Goal: Information Seeking & Learning: Learn about a topic

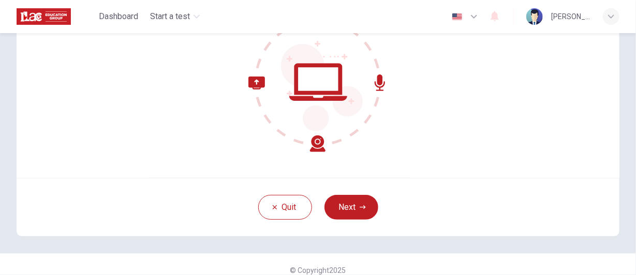
scroll to position [135, 0]
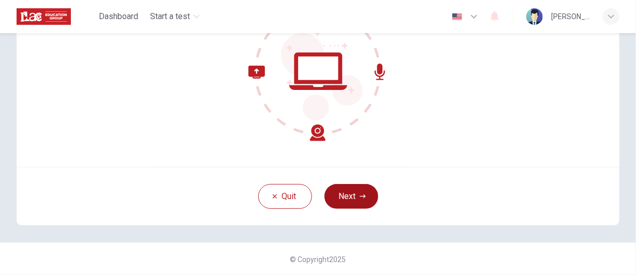
click at [346, 193] on button "Next" at bounding box center [352, 196] width 54 height 25
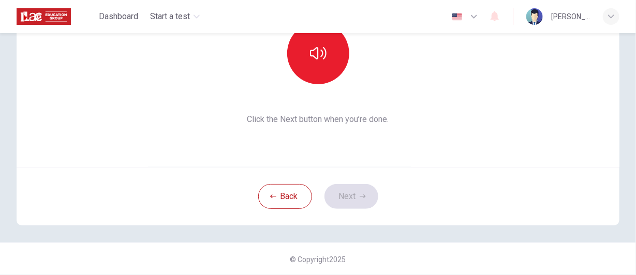
scroll to position [32, 0]
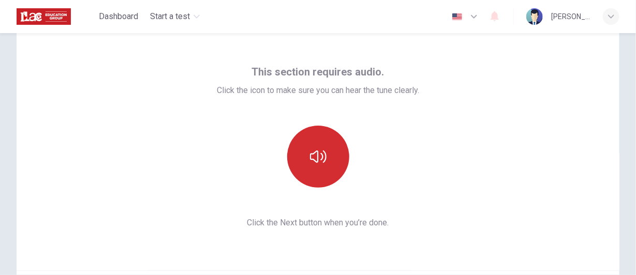
click at [306, 151] on button "button" at bounding box center [318, 157] width 62 height 62
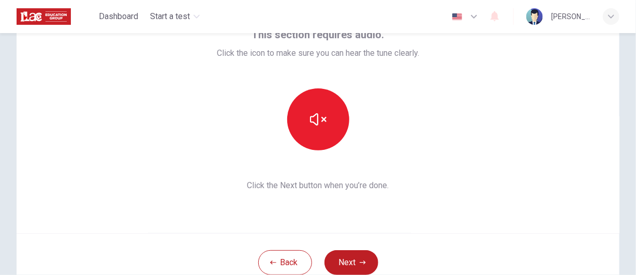
scroll to position [83, 0]
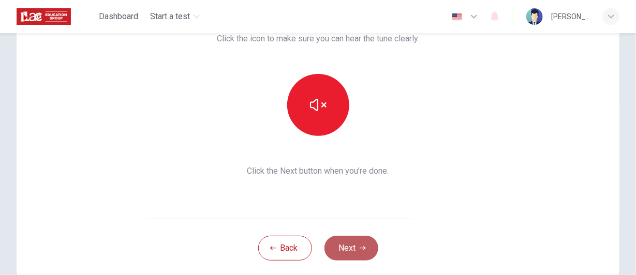
click at [354, 240] on button "Next" at bounding box center [352, 248] width 54 height 25
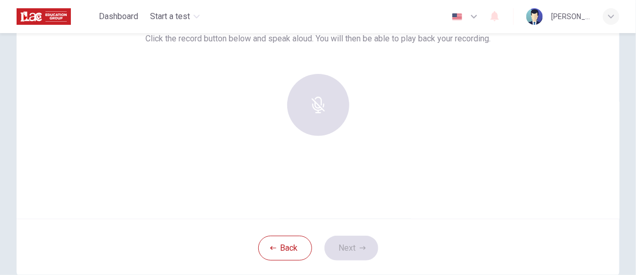
scroll to position [32, 0]
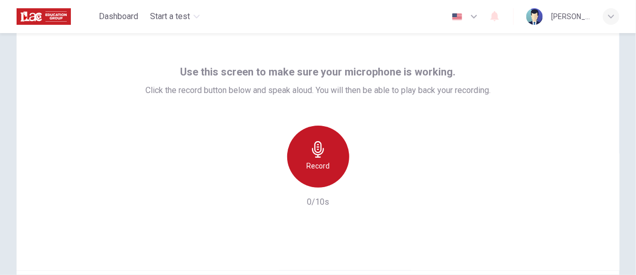
click at [315, 153] on icon "button" at bounding box center [318, 149] width 17 height 17
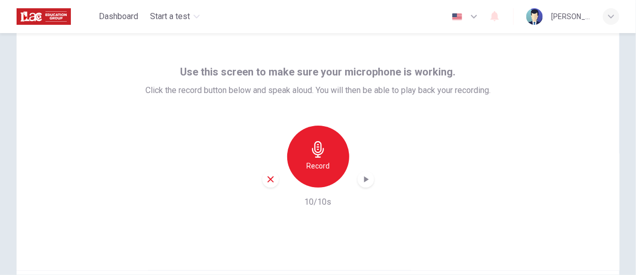
click at [315, 153] on icon "button" at bounding box center [318, 149] width 17 height 17
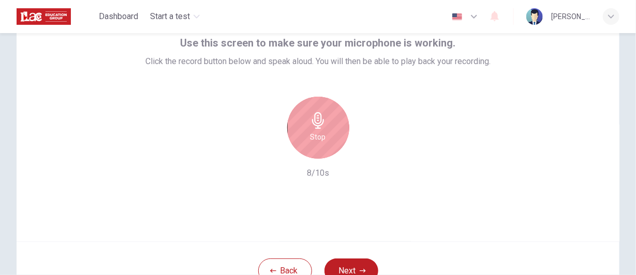
scroll to position [83, 0]
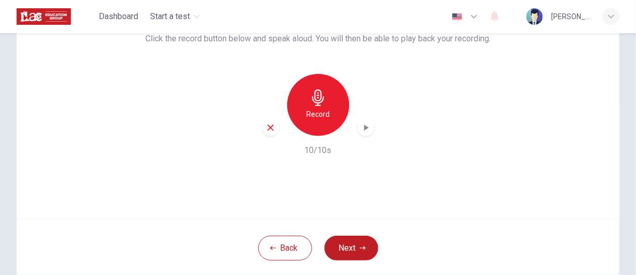
click at [270, 129] on icon "button" at bounding box center [270, 127] width 9 height 9
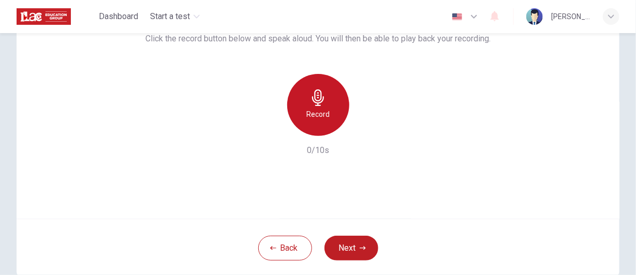
click at [325, 110] on h6 "Record" at bounding box center [317, 114] width 23 height 12
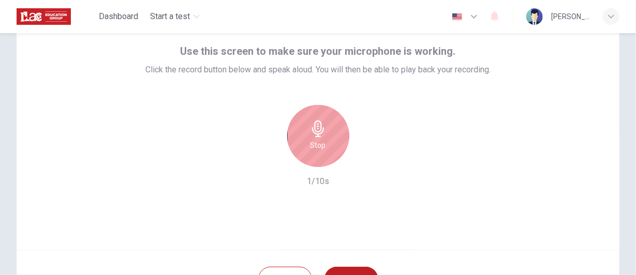
scroll to position [32, 0]
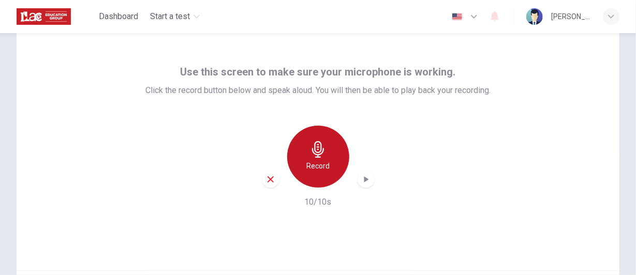
click at [326, 160] on h6 "Record" at bounding box center [317, 166] width 23 height 12
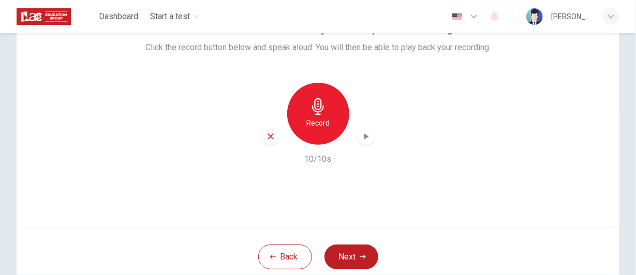
scroll to position [135, 0]
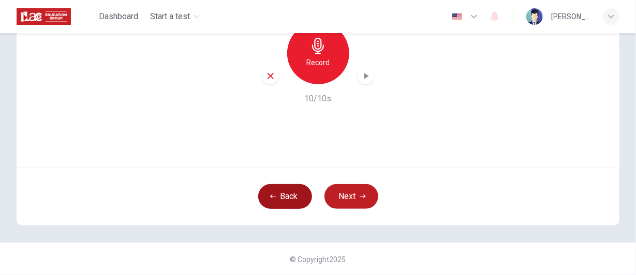
click at [284, 196] on button "Back" at bounding box center [285, 196] width 54 height 25
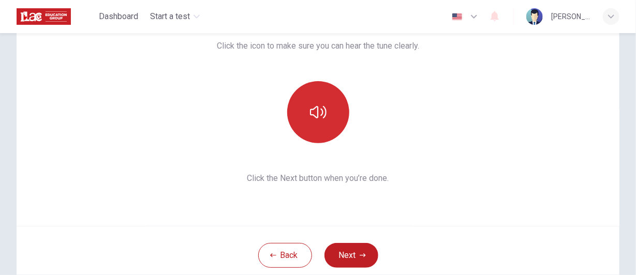
scroll to position [32, 0]
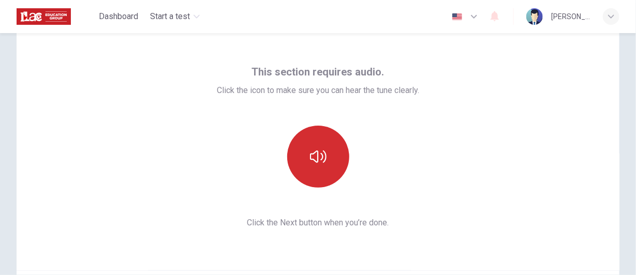
click at [309, 172] on button "button" at bounding box center [318, 157] width 62 height 62
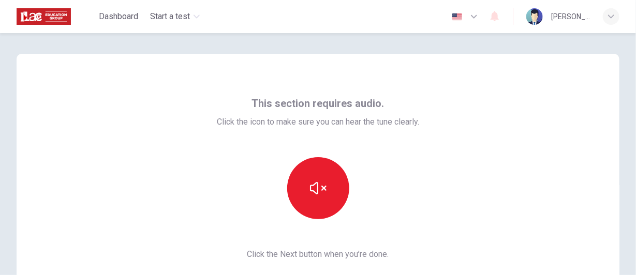
scroll to position [135, 0]
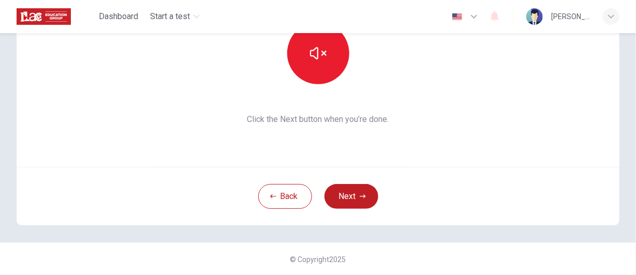
click at [345, 198] on button "Next" at bounding box center [352, 196] width 54 height 25
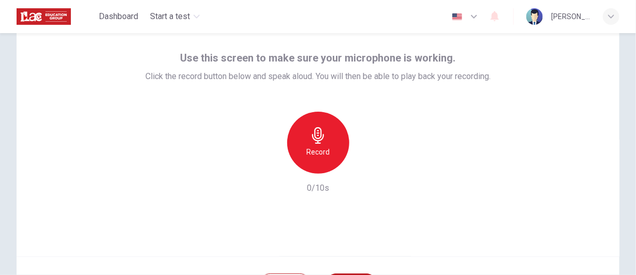
scroll to position [0, 0]
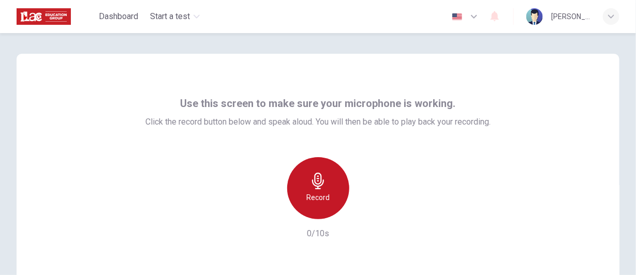
click at [321, 164] on div "Record" at bounding box center [318, 188] width 62 height 62
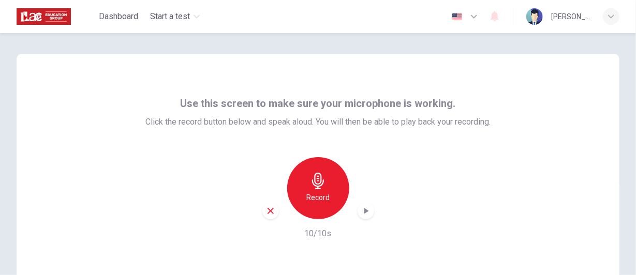
click at [318, 183] on icon "button" at bounding box center [318, 181] width 17 height 17
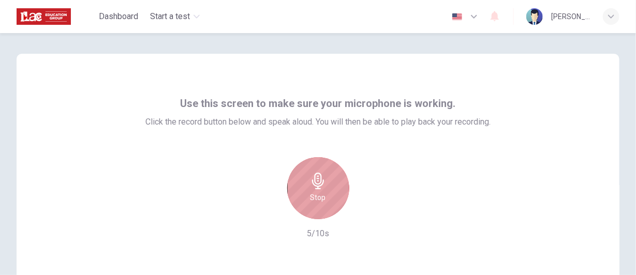
click at [327, 186] on div "Stop" at bounding box center [318, 188] width 62 height 62
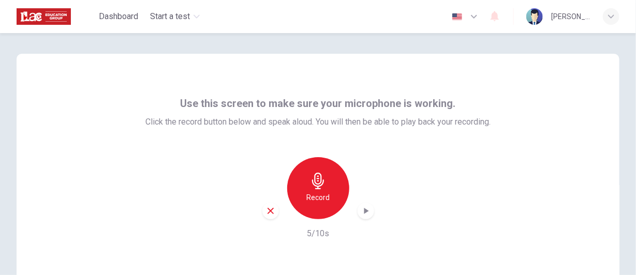
click at [267, 211] on icon "button" at bounding box center [270, 211] width 9 height 9
click at [325, 187] on div "Record" at bounding box center [318, 188] width 62 height 62
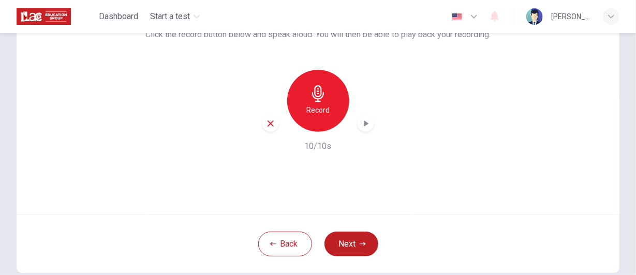
scroll to position [104, 0]
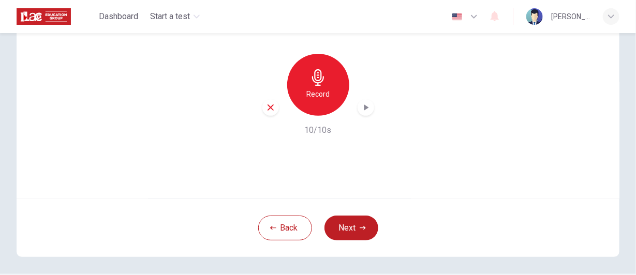
click at [361, 112] on icon "button" at bounding box center [366, 107] width 10 height 10
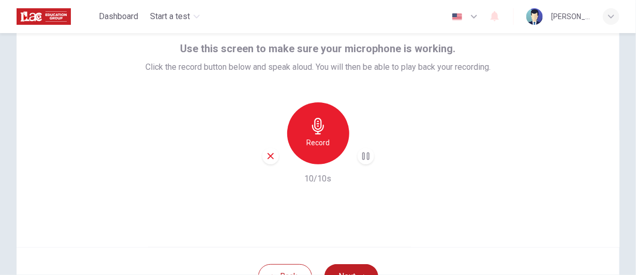
scroll to position [0, 0]
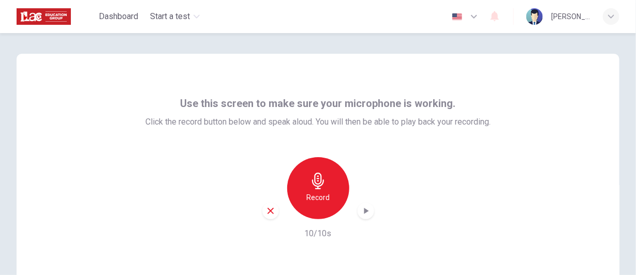
click at [383, 180] on div "Record 10/10s" at bounding box center [317, 198] width 345 height 83
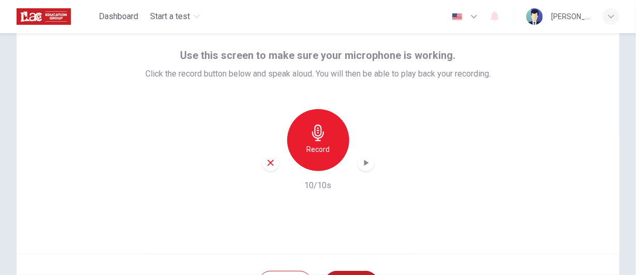
scroll to position [104, 0]
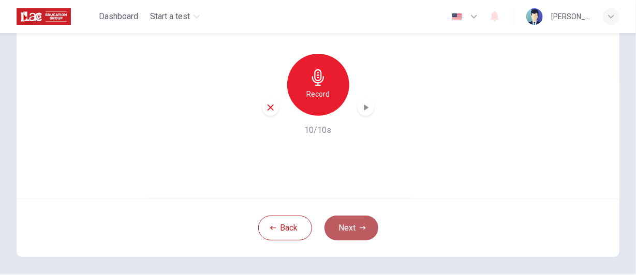
click at [359, 231] on button "Next" at bounding box center [352, 228] width 54 height 25
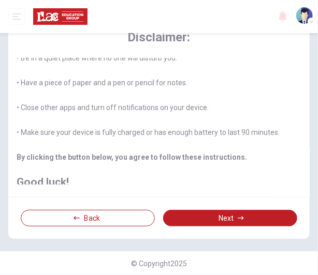
scroll to position [159, 0]
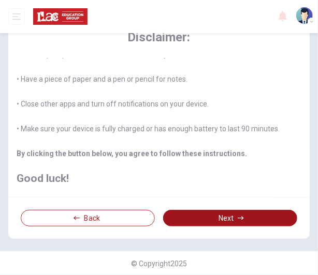
click at [214, 219] on button "Next" at bounding box center [230, 218] width 134 height 17
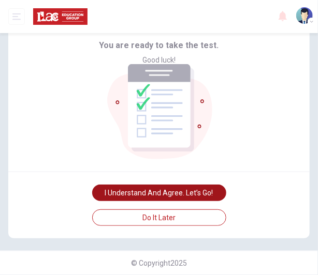
click at [145, 201] on button "I understand and agree. Let’s go!" at bounding box center [159, 193] width 134 height 17
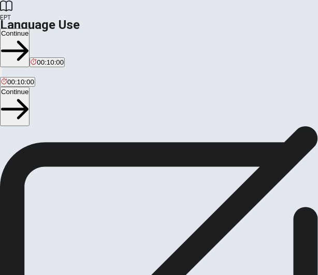
scroll to position [51, 0]
drag, startPoint x: 130, startPoint y: 204, endPoint x: 45, endPoint y: 189, distance: 87.1
click at [45, 189] on span "You will answer 30 questions in total: • 15 grammar questions • 15 vocabulary q…" at bounding box center [101, 133] width 202 height 116
drag, startPoint x: 39, startPoint y: 186, endPoint x: 145, endPoint y: 199, distance: 106.4
click at [144, 191] on span "You will answer 30 questions in total: • 15 grammar questions • 15 vocabulary q…" at bounding box center [101, 133] width 202 height 116
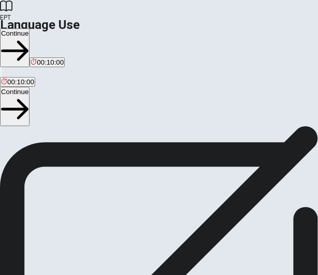
scroll to position [0, 0]
click at [64, 172] on span "You will answer 30 questions in total: • 15 grammar questions • 15 vocabulary q…" at bounding box center [101, 184] width 202 height 116
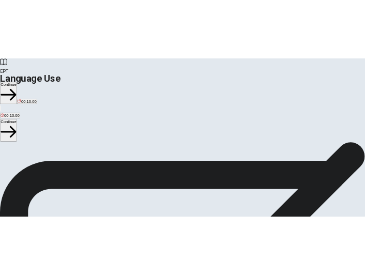
scroll to position [115, 0]
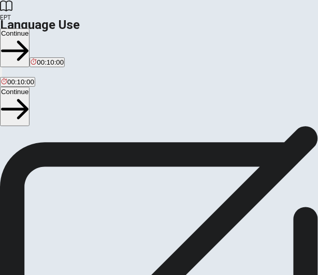
click at [202, 127] on span "You will answer 30 questions in total: • 15 grammar questions • 15 vocabulary q…" at bounding box center [101, 69] width 202 height 116
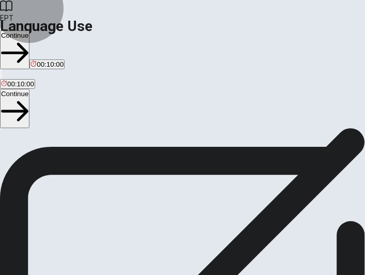
click at [30, 89] on button "Continue" at bounding box center [15, 108] width 30 height 39
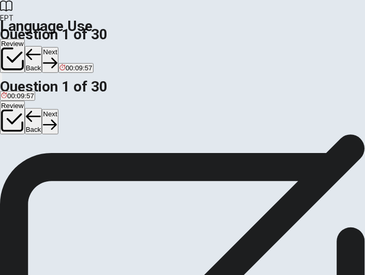
scroll to position [63, 0]
click at [58, 109] on button "Next" at bounding box center [50, 121] width 16 height 25
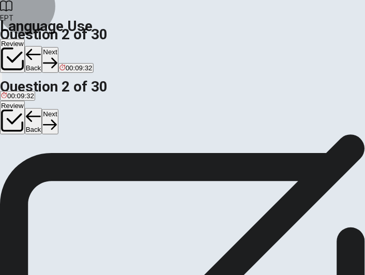
click at [58, 109] on button "Next" at bounding box center [50, 121] width 16 height 25
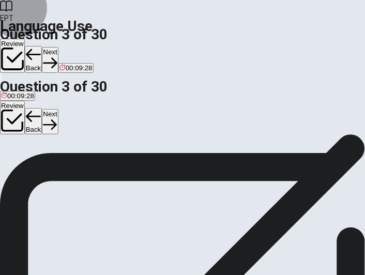
click at [58, 109] on button "Next" at bounding box center [50, 121] width 16 height 25
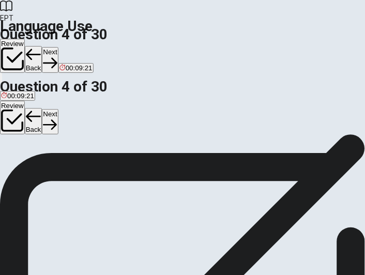
click at [58, 109] on button "Next" at bounding box center [50, 121] width 16 height 25
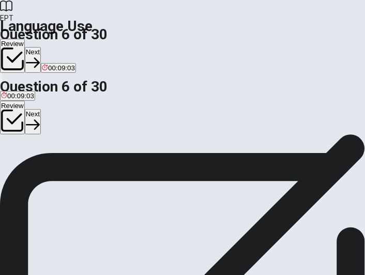
scroll to position [104, 0]
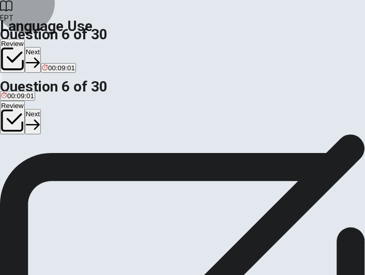
click at [41, 109] on button "Next" at bounding box center [33, 121] width 16 height 25
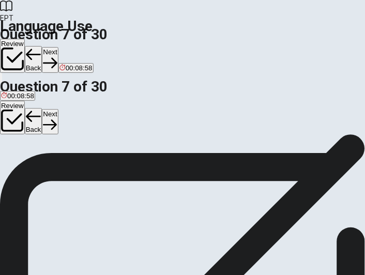
scroll to position [104, 0]
click at [58, 109] on button "Next" at bounding box center [50, 121] width 16 height 25
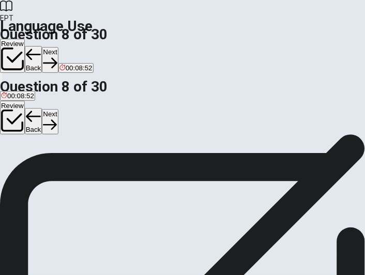
drag, startPoint x: 65, startPoint y: 135, endPoint x: 109, endPoint y: 133, distance: 43.5
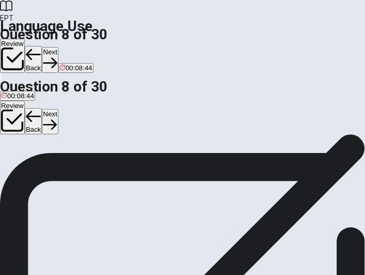
click at [58, 109] on button "Next" at bounding box center [50, 121] width 16 height 25
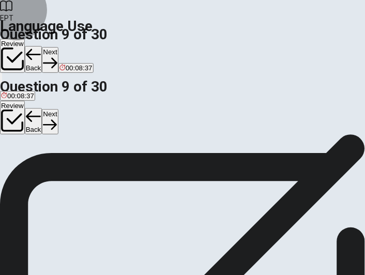
click at [58, 109] on button "Next" at bounding box center [50, 121] width 16 height 25
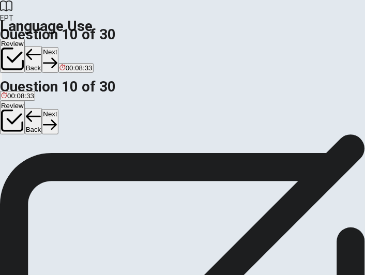
scroll to position [104, 0]
click at [58, 109] on button "Next" at bounding box center [50, 121] width 16 height 25
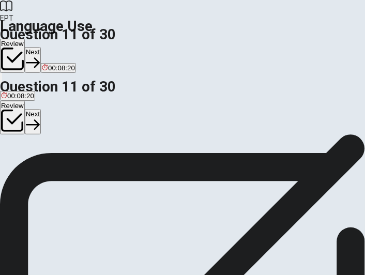
scroll to position [104, 0]
click at [41, 109] on button "Next" at bounding box center [33, 121] width 16 height 25
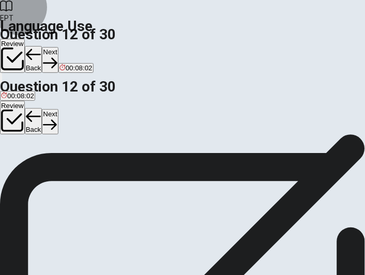
click at [58, 109] on button "Next" at bounding box center [50, 121] width 16 height 25
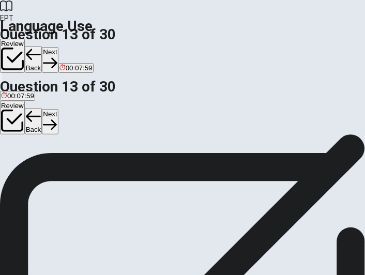
scroll to position [104, 0]
click at [58, 109] on button "Next" at bounding box center [50, 121] width 16 height 25
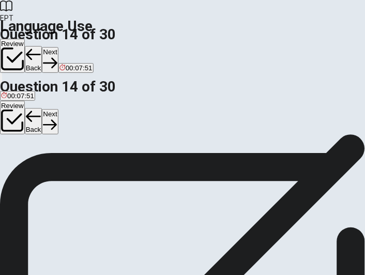
click at [58, 109] on button "Next" at bounding box center [50, 121] width 16 height 25
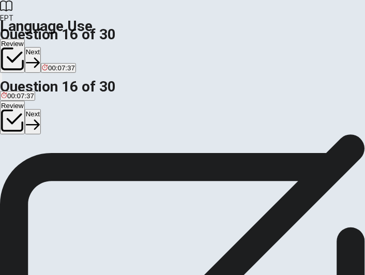
scroll to position [104, 0]
click at [41, 109] on button "Next" at bounding box center [33, 121] width 16 height 25
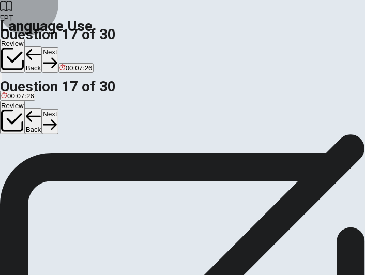
click at [58, 109] on button "Next" at bounding box center [50, 121] width 16 height 25
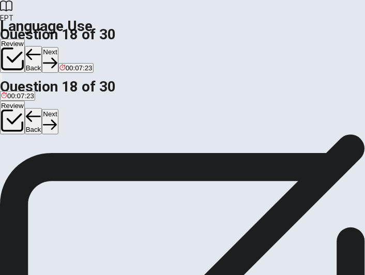
click at [58, 109] on button "Next" at bounding box center [50, 121] width 16 height 25
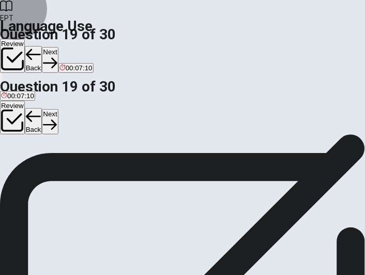
click at [58, 109] on button "Next" at bounding box center [50, 121] width 16 height 25
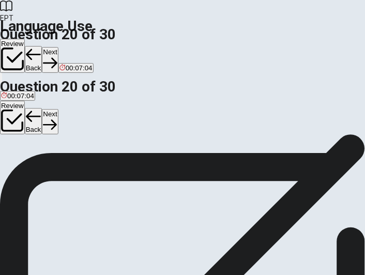
click at [58, 109] on button "Next" at bounding box center [50, 121] width 16 height 25
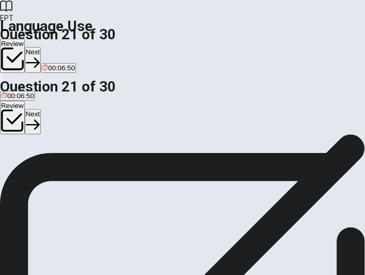
click at [40, 118] on icon "button" at bounding box center [33, 125] width 14 height 14
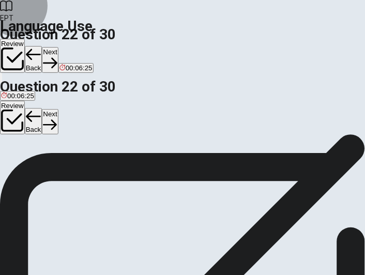
click at [58, 109] on button "Next" at bounding box center [50, 121] width 16 height 25
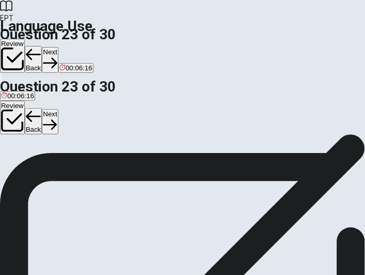
click at [58, 109] on button "Next" at bounding box center [50, 121] width 16 height 25
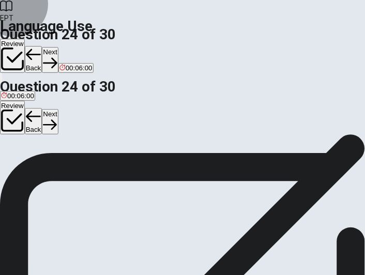
click at [58, 109] on button "Next" at bounding box center [50, 121] width 16 height 25
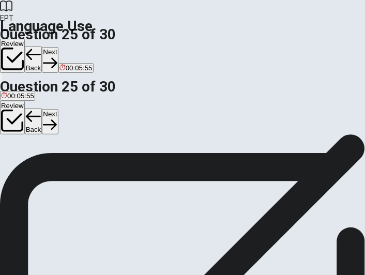
click at [57, 118] on icon "button" at bounding box center [50, 125] width 14 height 14
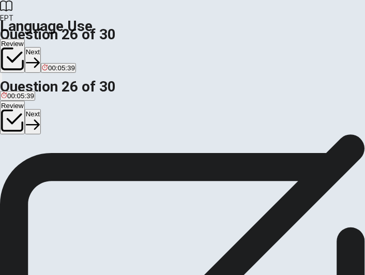
scroll to position [104, 0]
click at [41, 109] on button "Next" at bounding box center [33, 121] width 16 height 25
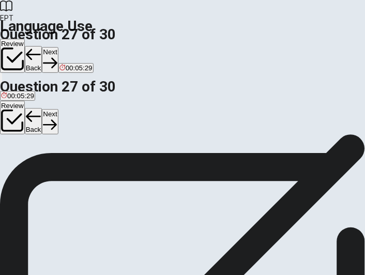
click at [58, 109] on button "Next" at bounding box center [50, 121] width 16 height 25
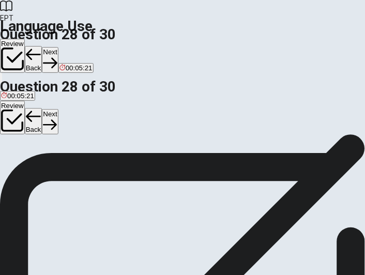
scroll to position [0, 0]
click at [58, 109] on button "Next" at bounding box center [50, 121] width 16 height 25
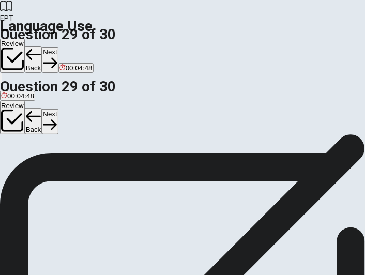
click at [58, 109] on button "Next" at bounding box center [50, 121] width 16 height 25
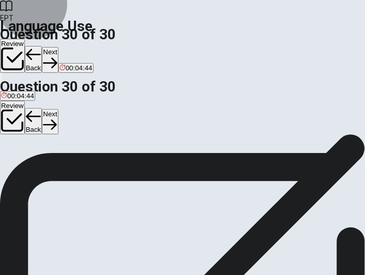
click at [42, 108] on button "Back" at bounding box center [34, 121] width 18 height 27
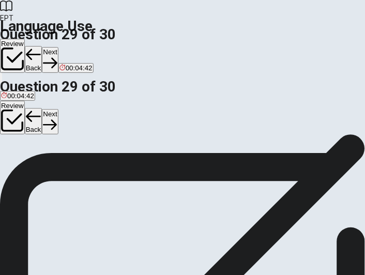
click at [58, 109] on button "Next" at bounding box center [50, 121] width 16 height 25
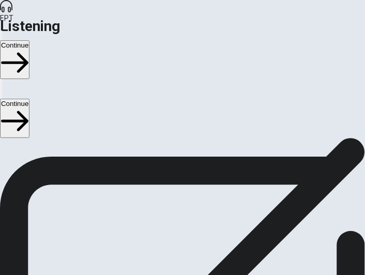
scroll to position [104, 0]
click at [30, 99] on button "Continue" at bounding box center [15, 118] width 30 height 39
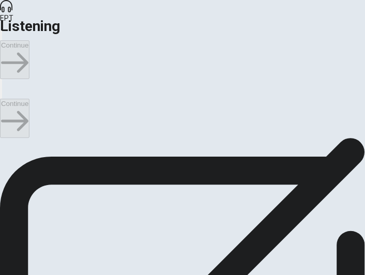
scroll to position [38, 0]
click at [2, 89] on button "button" at bounding box center [1, 94] width 2 height 10
click at [7, 145] on input "checkbox" at bounding box center [3, 141] width 7 height 7
checkbox input "true"
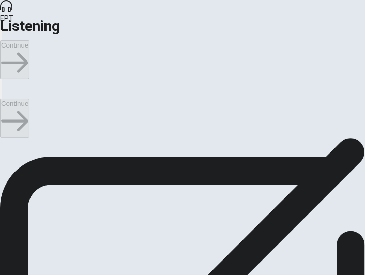
scroll to position [128, 0]
type input "16"
click at [7, 138] on input "checkbox" at bounding box center [3, 141] width 7 height 7
checkbox input "false"
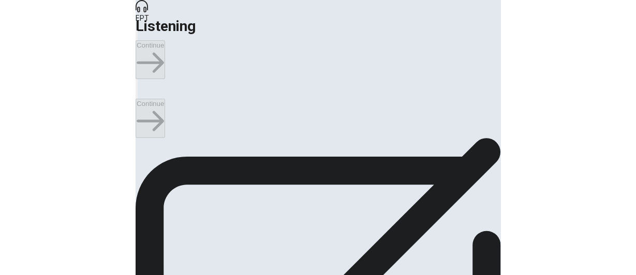
scroll to position [0, 0]
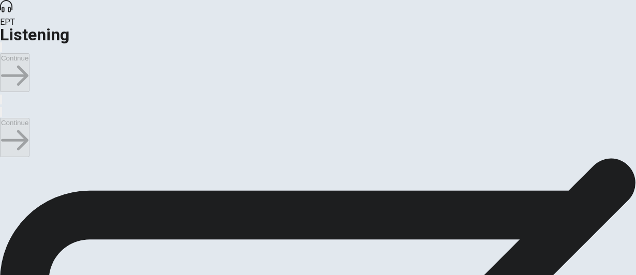
type input "24"
click at [7, 160] on input "checkbox" at bounding box center [3, 163] width 7 height 7
checkbox input "true"
type input "27"
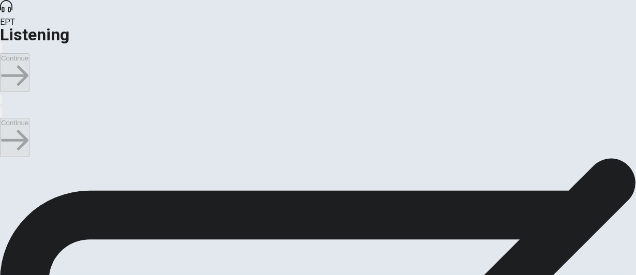
click at [7, 109] on input "checkbox" at bounding box center [3, 112] width 7 height 7
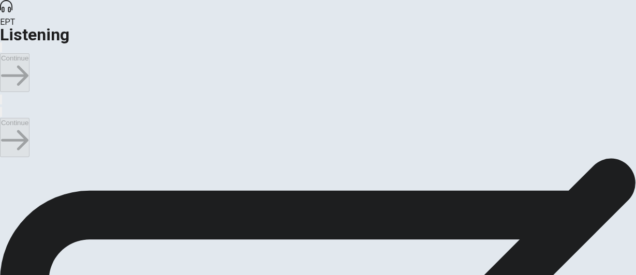
click at [7, 109] on input "checkbox" at bounding box center [3, 112] width 7 height 7
checkbox input "true"
type input "39"
click at [7, 109] on input "checkbox" at bounding box center [3, 112] width 7 height 7
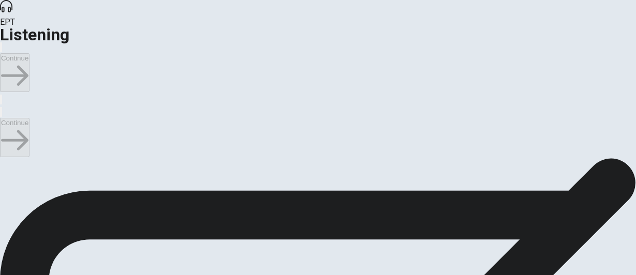
checkbox input "false"
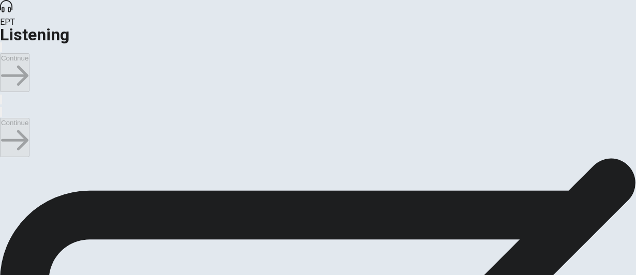
scroll to position [779, 0]
click at [30, 118] on button "Continue" at bounding box center [15, 137] width 30 height 39
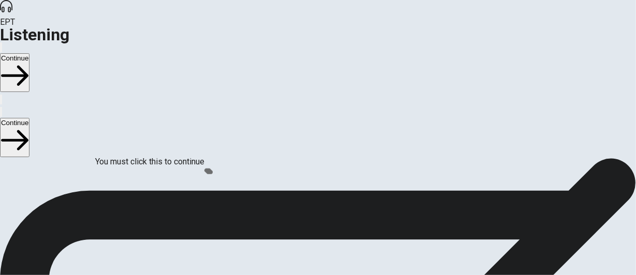
scroll to position [110, 0]
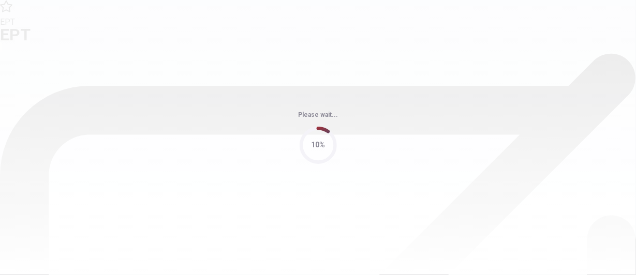
scroll to position [0, 0]
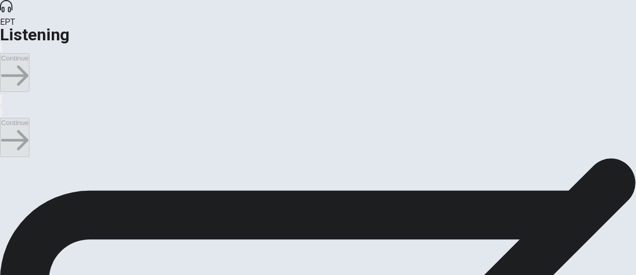
type input "1"
click at [7, 160] on input "checkbox" at bounding box center [3, 163] width 7 height 7
checkbox input "true"
type input "2"
click at [7, 160] on input "checkbox" at bounding box center [3, 163] width 7 height 7
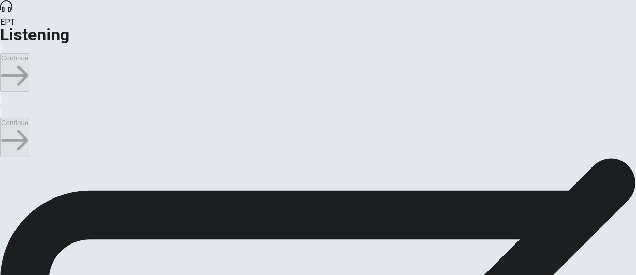
click at [7, 160] on input "checkbox" at bounding box center [3, 163] width 7 height 7
checkbox input "true"
type input "20"
click at [7, 160] on input "checkbox" at bounding box center [3, 163] width 7 height 7
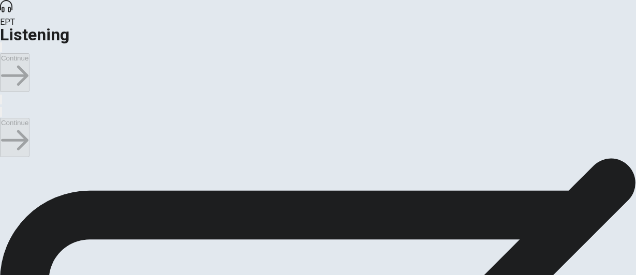
checkbox input "false"
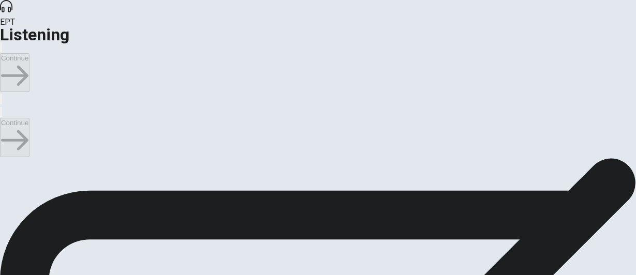
scroll to position [501, 0]
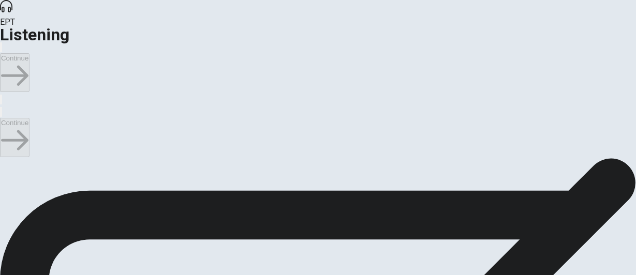
click at [30, 118] on button "Continue" at bounding box center [15, 137] width 30 height 39
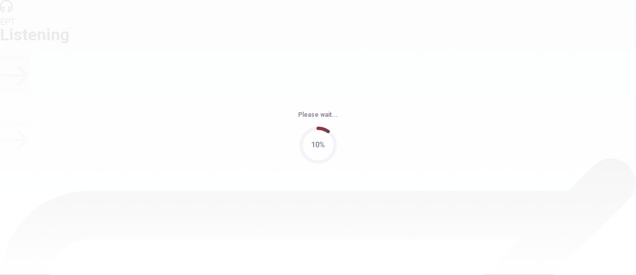
scroll to position [0, 0]
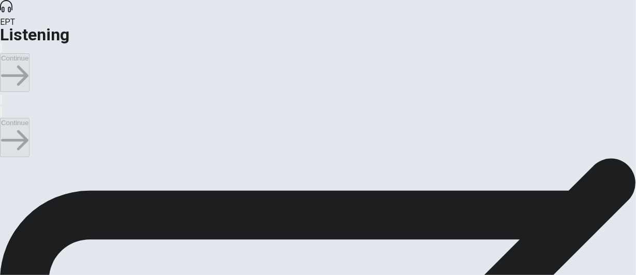
type input "1"
click at [7, 160] on input "checkbox" at bounding box center [3, 163] width 7 height 7
checkbox input "true"
type input "1"
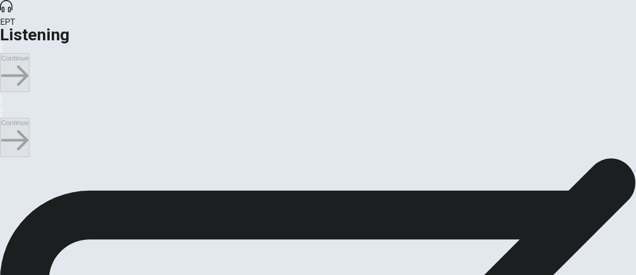
click at [7, 109] on input "checkbox" at bounding box center [3, 112] width 7 height 7
checkbox input "false"
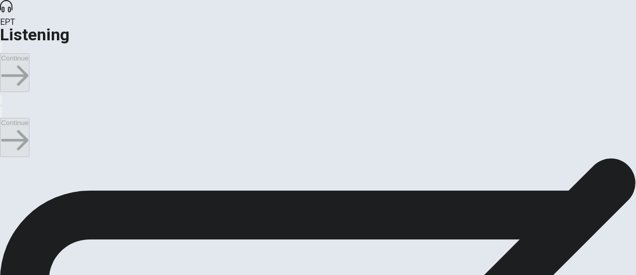
scroll to position [258, 0]
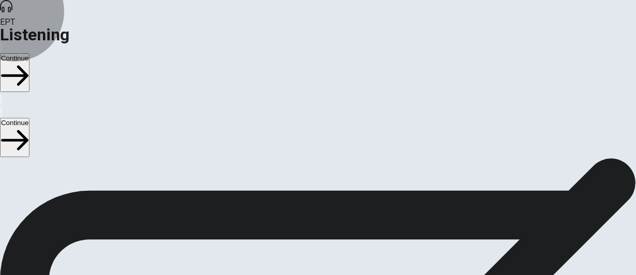
click at [30, 118] on button "Continue" at bounding box center [15, 137] width 30 height 39
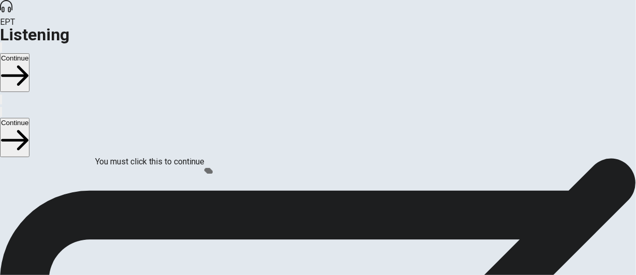
scroll to position [110, 0]
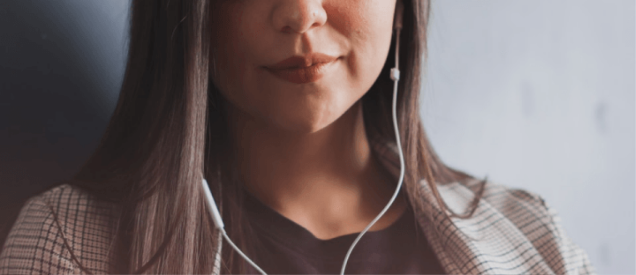
scroll to position [345, 0]
click at [30, 118] on button "Continue" at bounding box center [15, 137] width 30 height 39
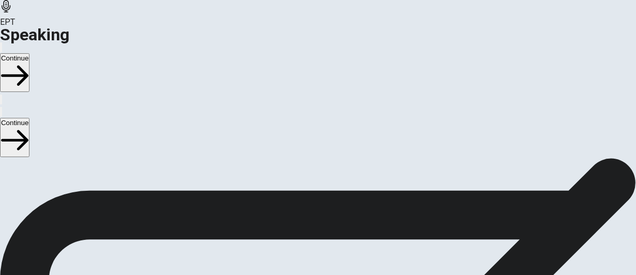
scroll to position [294, 0]
click at [328, 172] on span "Stop Recording" at bounding box center [318, 161] width 37 height 22
click at [324, 109] on icon at bounding box center [318, 93] width 31 height 31
click at [303, 124] on button "Record Again" at bounding box center [304, 119] width 2 height 10
click at [329, 173] on div "Stop Recording" at bounding box center [318, 107] width 37 height 131
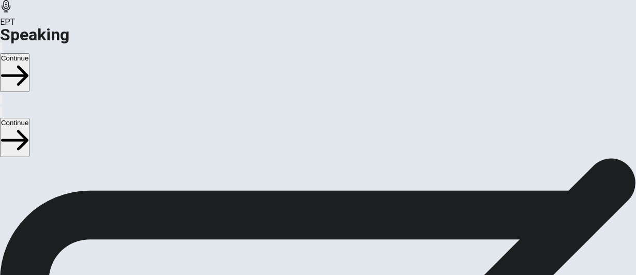
click at [303, 124] on button "Record Again" at bounding box center [304, 119] width 2 height 10
click at [307, 124] on button "Play Audio" at bounding box center [306, 119] width 2 height 10
click at [30, 118] on button "Continue" at bounding box center [15, 137] width 30 height 39
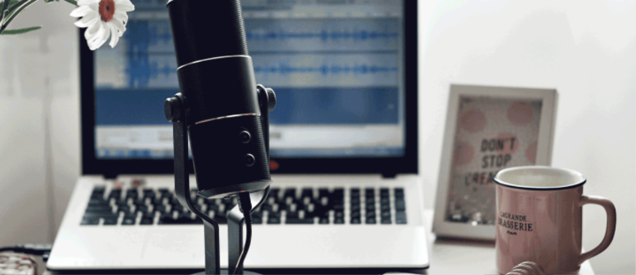
scroll to position [376, 0]
click at [30, 118] on button "Continue" at bounding box center [15, 137] width 30 height 39
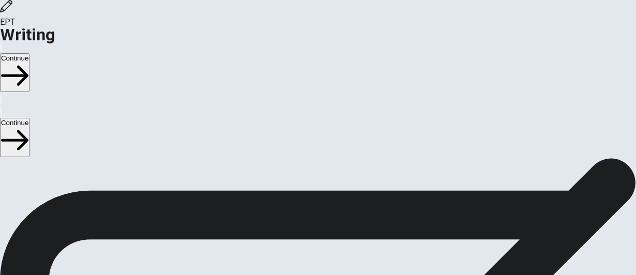
scroll to position [0, 0]
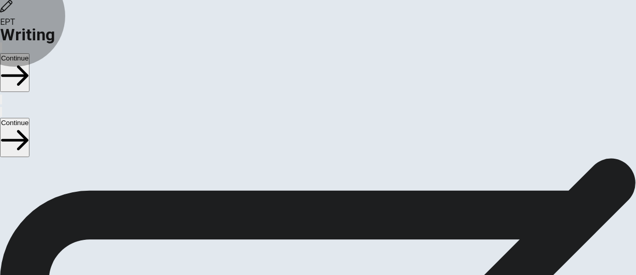
click at [30, 118] on button "Continue" at bounding box center [15, 137] width 30 height 39
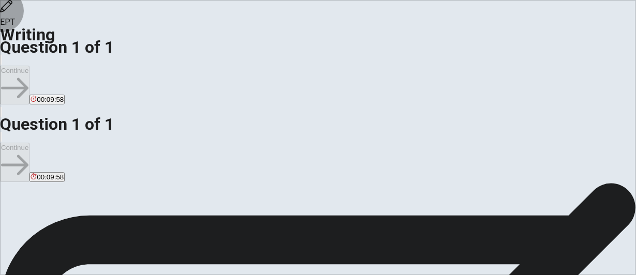
click at [2, 132] on button "button" at bounding box center [1, 137] width 2 height 10
click at [13, 141] on icon "button" at bounding box center [7, 145] width 12 height 9
type textarea "喔"
type textarea "i"
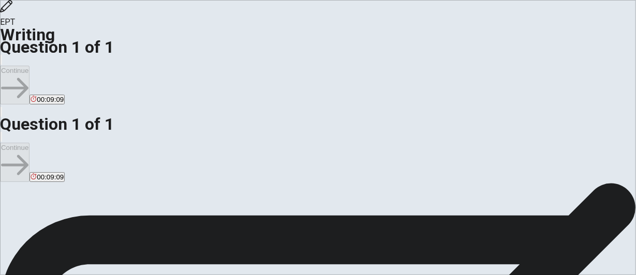
drag, startPoint x: 472, startPoint y: 167, endPoint x: 467, endPoint y: 181, distance: 14.9
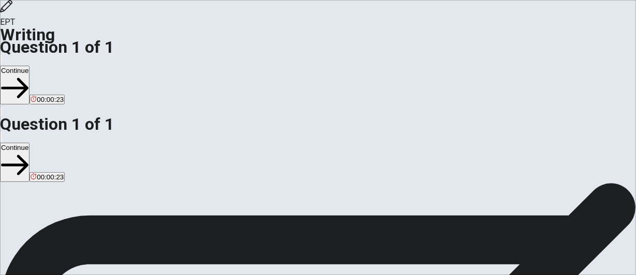
type textarea "I believe that when I help someone, I can gain a lot of inspiration and knowled…"
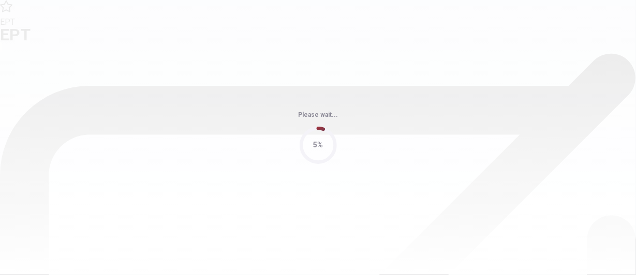
scroll to position [0, 0]
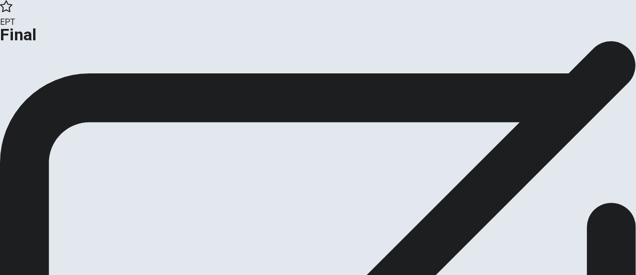
click at [42, 92] on button "Continue" at bounding box center [21, 85] width 42 height 14
